Goal: Transaction & Acquisition: Purchase product/service

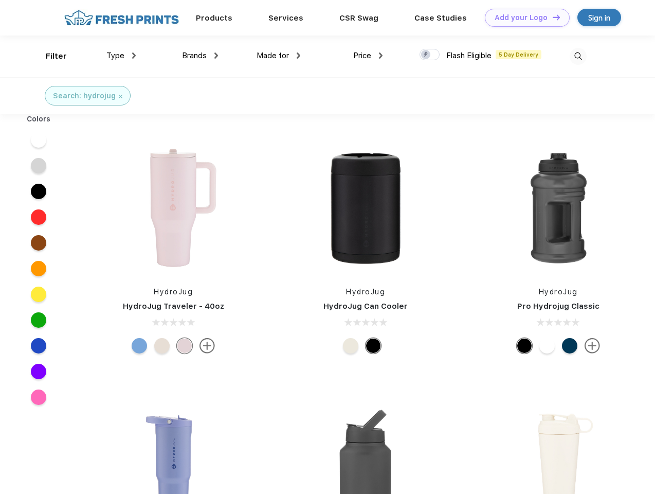
scroll to position [1, 0]
click at [523, 17] on link "Add your Logo Design Tool" at bounding box center [527, 18] width 85 height 18
click at [0, 0] on div "Design Tool" at bounding box center [0, 0] width 0 height 0
click at [552, 17] on link "Add your Logo Design Tool" at bounding box center [527, 18] width 85 height 18
click at [49, 56] on div "Filter" at bounding box center [56, 56] width 21 height 12
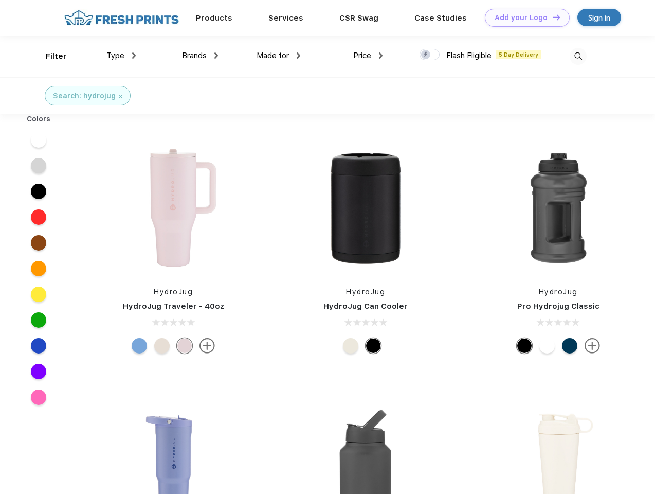
click at [121, 56] on span "Type" at bounding box center [115, 55] width 18 height 9
click at [200, 56] on span "Brands" at bounding box center [194, 55] width 25 height 9
click at [279, 56] on span "Made for" at bounding box center [273, 55] width 32 height 9
click at [368, 56] on span "Price" at bounding box center [362, 55] width 18 height 9
click at [430, 55] on div at bounding box center [430, 54] width 20 height 11
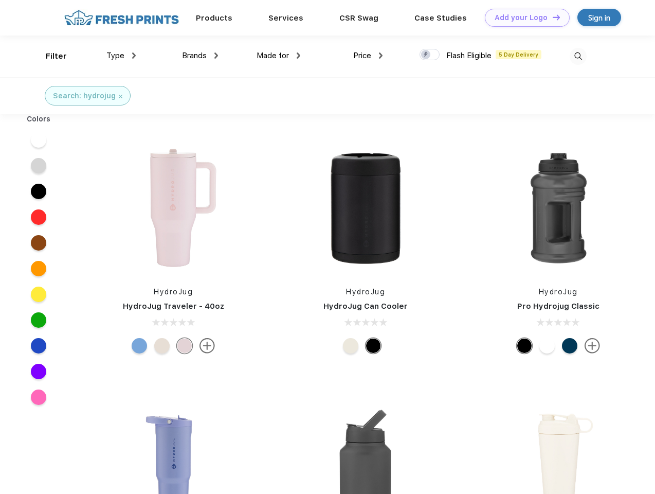
click at [426, 55] on input "checkbox" at bounding box center [423, 51] width 7 height 7
click at [578, 56] on img at bounding box center [578, 56] width 17 height 17
